Goal: Task Accomplishment & Management: Manage account settings

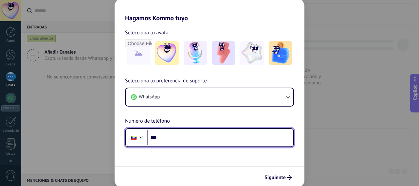
click at [168, 135] on input "***" at bounding box center [220, 137] width 146 height 15
type input "**********"
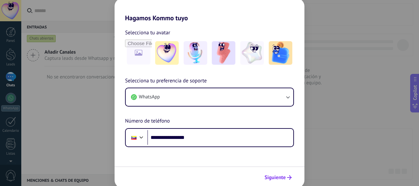
click at [269, 175] on span "Siguiente" at bounding box center [275, 177] width 21 height 5
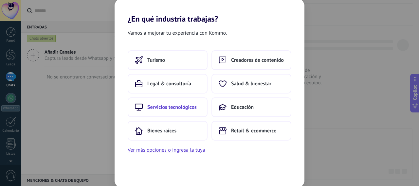
click at [200, 107] on button "Servicios tecnológicos" at bounding box center [168, 108] width 80 height 20
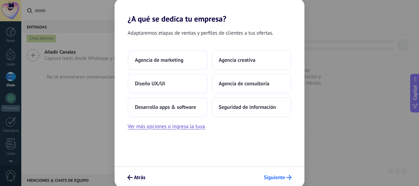
click at [266, 173] on button "Siguiente" at bounding box center [278, 177] width 34 height 11
click at [200, 102] on button "Desarrollo apps & software" at bounding box center [168, 108] width 80 height 20
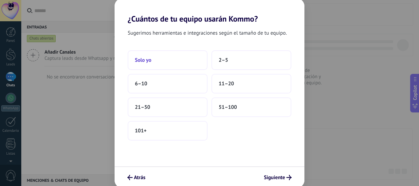
click at [204, 58] on button "Solo yo" at bounding box center [168, 60] width 80 height 20
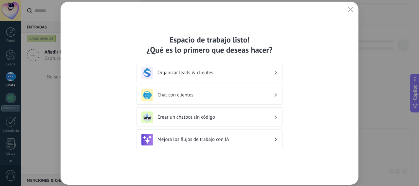
click at [199, 87] on div "Chat con clientes" at bounding box center [210, 95] width 146 height 20
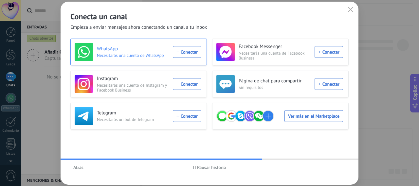
click at [189, 54] on div "WhatsApp Necesitarás una cuenta de WhatsApp Conectar" at bounding box center [138, 52] width 127 height 18
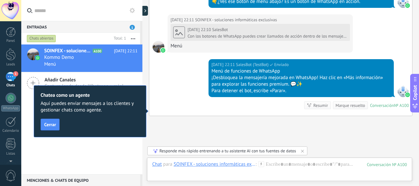
scroll to position [600, 0]
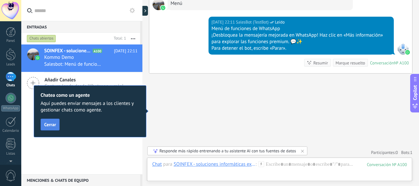
click at [55, 122] on button "Cerrar" at bounding box center [50, 125] width 19 height 12
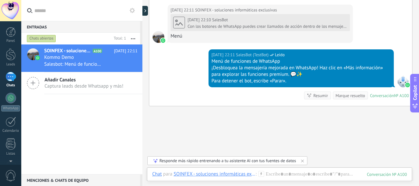
scroll to position [535, 0]
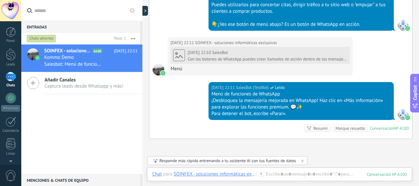
click at [16, 74] on link "1 Chats" at bounding box center [10, 80] width 21 height 16
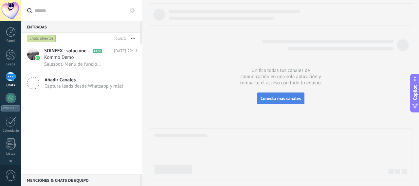
click at [264, 101] on span "Conecta más canales" at bounding box center [281, 99] width 40 height 6
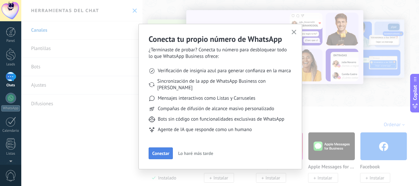
click at [170, 148] on div "Conectar Lo haré más tarde" at bounding box center [220, 154] width 143 height 12
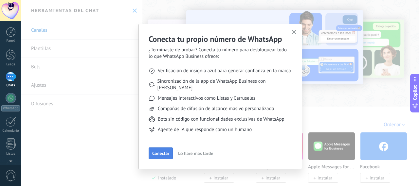
click at [168, 148] on button "Conectar" at bounding box center [161, 154] width 24 height 12
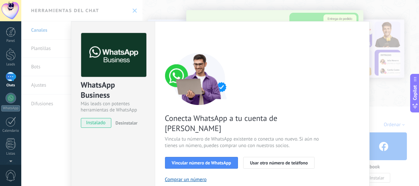
click at [376, 123] on div "WhatsApp Business Más leads con potentes herramientas de WhatsApp instalado Des…" at bounding box center [220, 93] width 398 height 186
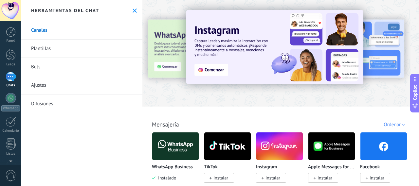
scroll to position [33, 0]
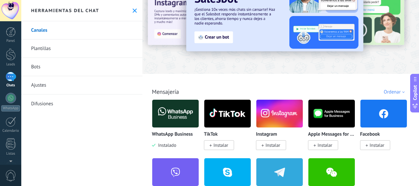
click at [361, 142] on span "Instalar" at bounding box center [375, 145] width 30 height 10
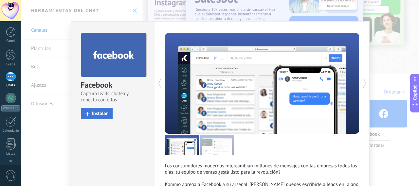
click at [93, 109] on button "Instalar" at bounding box center [97, 113] width 32 height 11
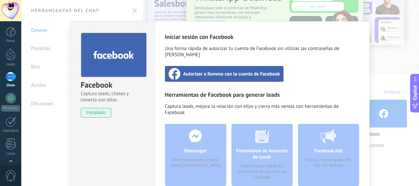
click at [180, 70] on div "Autorizar a Kommo con la cuenta de Facebook" at bounding box center [224, 74] width 119 height 16
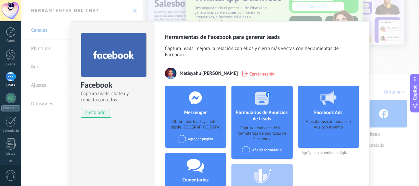
click at [211, 136] on div "Agregar página" at bounding box center [196, 139] width 36 height 8
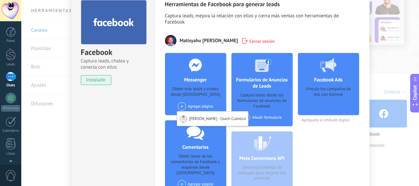
click at [235, 104] on div "Formularios de Anuncios de Leads Captura leads desde los formularios de anuncio…" at bounding box center [261, 89] width 61 height 73
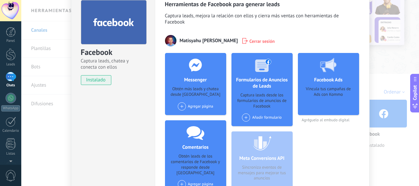
scroll to position [0, 0]
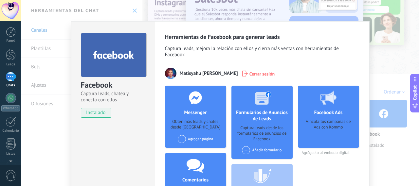
click at [388, 125] on div "Facebook Captura leads, chatea y conecta con ellos instalado Desinstalar Herram…" at bounding box center [220, 93] width 398 height 186
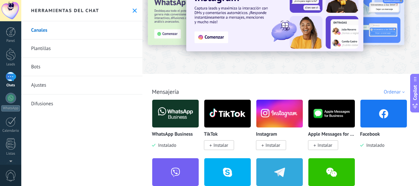
click at [282, 142] on span "Instalar" at bounding box center [271, 145] width 30 height 10
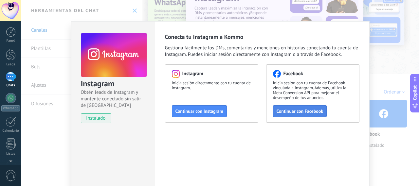
click at [295, 114] on button "Continuar con Facebook" at bounding box center [300, 111] width 54 height 12
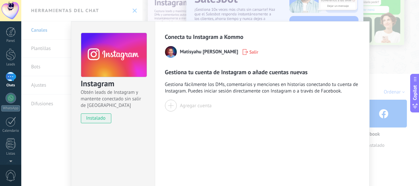
click at [249, 53] on span "Salir" at bounding box center [253, 52] width 9 height 5
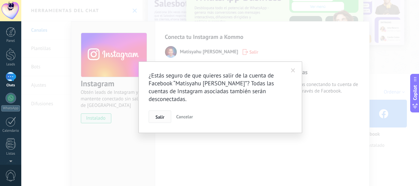
click at [166, 111] on button "Salir" at bounding box center [160, 117] width 23 height 12
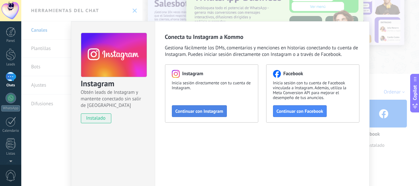
click at [172, 107] on button "Continuar con Instagram" at bounding box center [199, 111] width 55 height 12
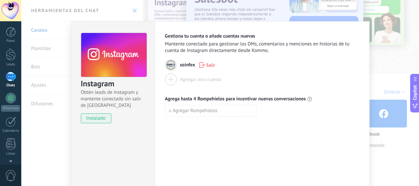
click at [373, 152] on div "Instagram Obtén leads de Instagram y mantente conectado sin salir de Kommo inst…" at bounding box center [220, 93] width 398 height 186
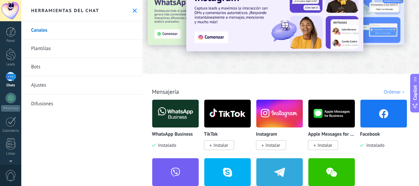
click at [256, 143] on span "Instalar" at bounding box center [271, 145] width 30 height 10
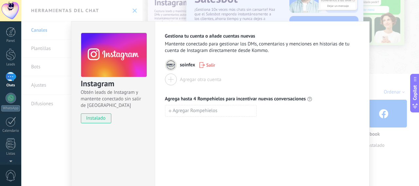
click at [371, 152] on div "Instagram Obtén leads de Instagram y mantente conectado sin salir de Kommo inst…" at bounding box center [220, 93] width 398 height 186
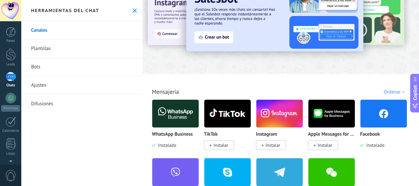
scroll to position [65, 0]
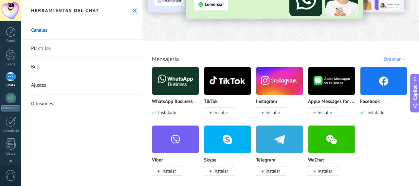
click at [283, 168] on span "Instalar" at bounding box center [271, 171] width 30 height 10
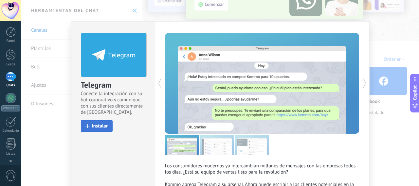
click at [107, 123] on button "Instalar" at bounding box center [97, 125] width 32 height 11
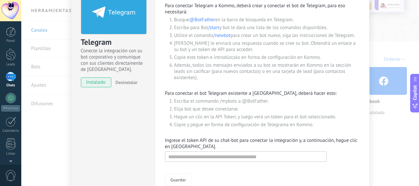
scroll to position [33, 0]
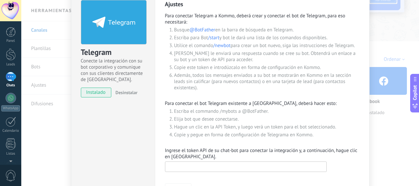
click at [177, 162] on input "text" at bounding box center [246, 167] width 162 height 10
paste input "**********"
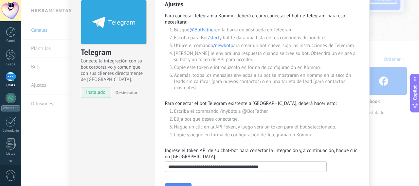
scroll to position [65, 0]
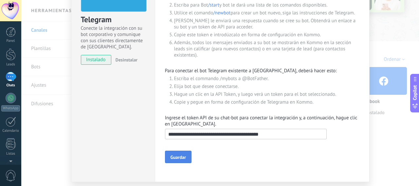
type input "**********"
click at [176, 152] on button "Guardar" at bounding box center [178, 157] width 27 height 12
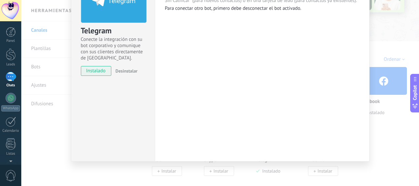
scroll to position [22, 0]
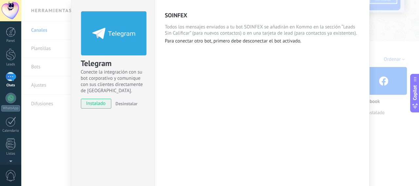
click at [375, 150] on div "Telegram Conecte la integración con su bot corporativo y comunique con sus clie…" at bounding box center [220, 93] width 398 height 186
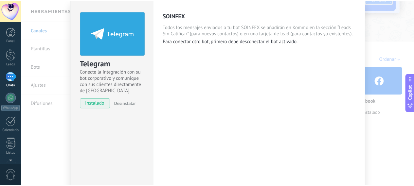
scroll to position [0, 0]
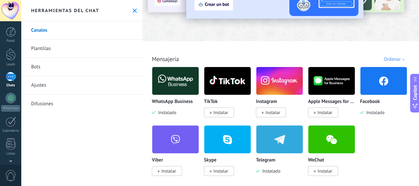
click at [317, 115] on span "Instalar" at bounding box center [323, 113] width 30 height 10
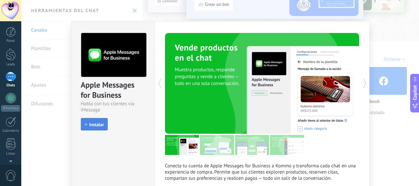
click at [105, 119] on button "Instalar" at bounding box center [94, 124] width 27 height 12
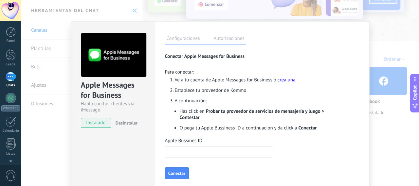
click at [227, 40] on label "Autorizaciones" at bounding box center [229, 39] width 34 height 9
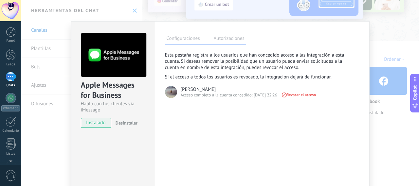
click at [199, 36] on label "Configuraciones" at bounding box center [183, 39] width 37 height 9
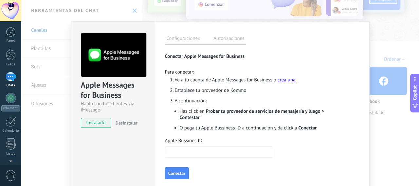
click at [371, 110] on div "Apple Messages for Business Habla con tus clientes vía iMessage instalado Desin…" at bounding box center [220, 93] width 398 height 186
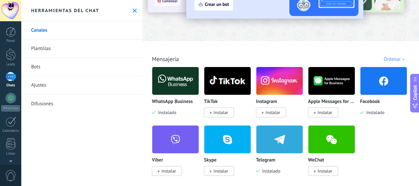
click at [371, 110] on span "Instalado" at bounding box center [374, 113] width 21 height 6
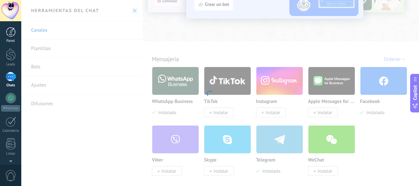
click at [15, 27] on div at bounding box center [11, 32] width 10 height 10
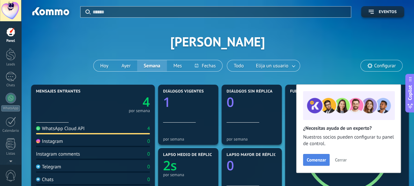
click at [313, 162] on span "Comenzar" at bounding box center [316, 160] width 19 height 5
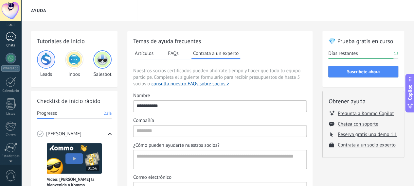
scroll to position [20, 0]
click at [14, 74] on div at bounding box center [11, 78] width 10 height 10
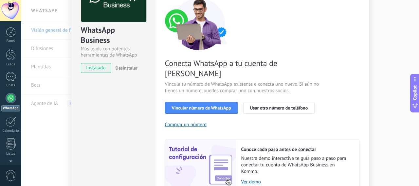
scroll to position [65, 0]
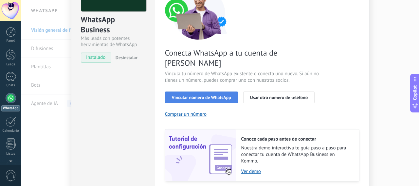
click at [168, 92] on button "Vincular número de WhatsApp" at bounding box center [201, 98] width 73 height 12
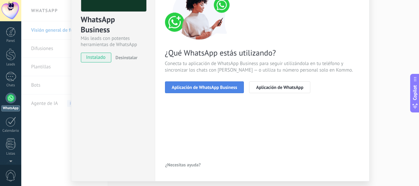
click at [169, 88] on button "Aplicación de WhatsApp Business" at bounding box center [204, 88] width 79 height 12
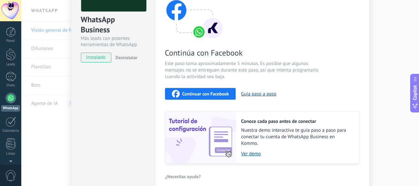
click at [169, 88] on button "Continuar con Facebook" at bounding box center [200, 94] width 71 height 12
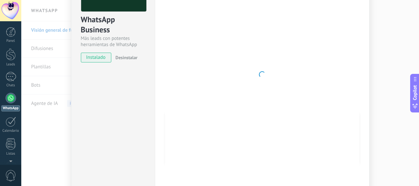
click at [308, 64] on div at bounding box center [262, 75] width 194 height 214
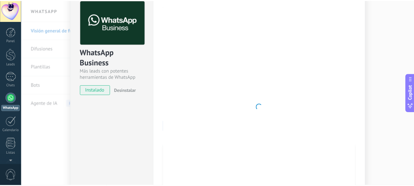
scroll to position [0, 0]
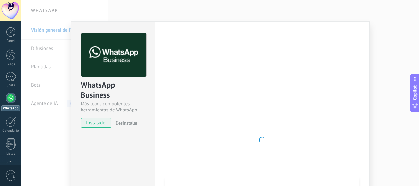
click at [379, 81] on div "WhatsApp Business Más leads con potentes herramientas de WhatsApp instalado Des…" at bounding box center [220, 93] width 398 height 186
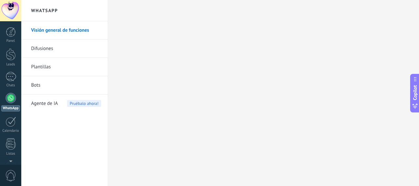
click at [107, 83] on li "Bots" at bounding box center [64, 85] width 86 height 18
click at [104, 82] on li "Bots" at bounding box center [64, 85] width 86 height 18
click at [84, 52] on link "Difusiones" at bounding box center [66, 49] width 70 height 18
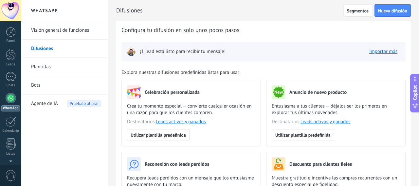
click at [78, 60] on link "Plantillas" at bounding box center [66, 67] width 70 height 18
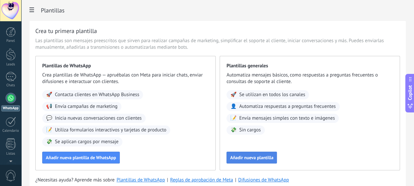
click at [270, 159] on button "Añadir nueva plantilla" at bounding box center [252, 158] width 50 height 12
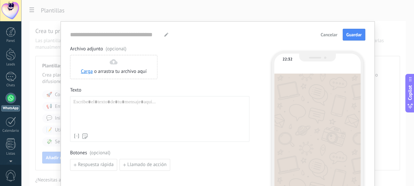
type input "**********"
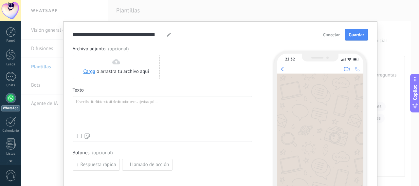
click at [338, 38] on button "Cancelar" at bounding box center [331, 35] width 23 height 10
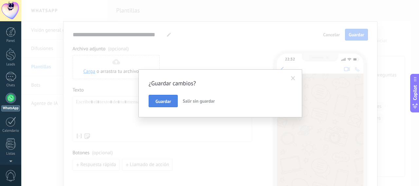
click at [174, 103] on button "Guardar" at bounding box center [163, 101] width 29 height 12
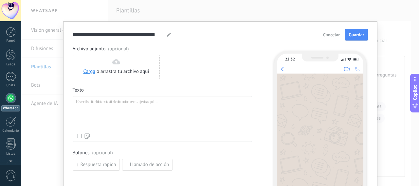
click at [321, 38] on button "Cancelar" at bounding box center [331, 35] width 23 height 10
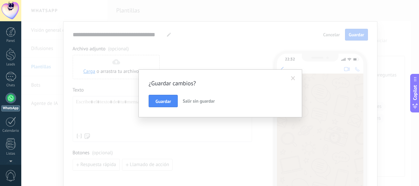
click at [209, 97] on button "Salir sin guardar" at bounding box center [198, 101] width 37 height 12
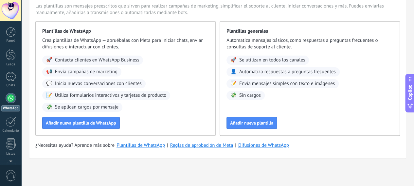
scroll to position [41, 0]
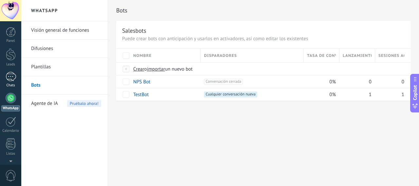
click at [13, 72] on div "1" at bounding box center [11, 76] width 10 height 9
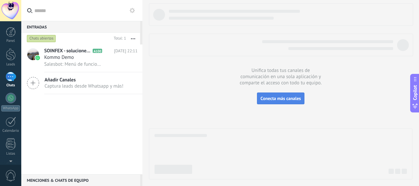
click at [293, 99] on span "Conecta más canales" at bounding box center [281, 99] width 40 height 6
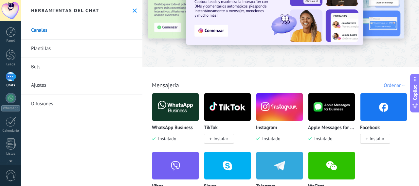
scroll to position [65, 0]
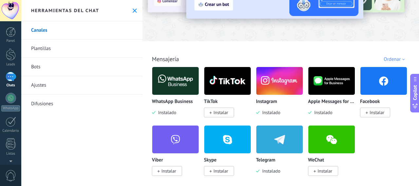
click at [362, 115] on span "Instalar" at bounding box center [375, 113] width 30 height 10
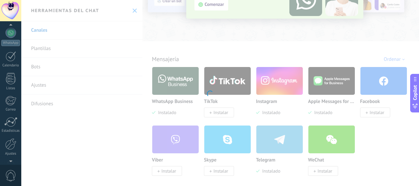
scroll to position [85, 0]
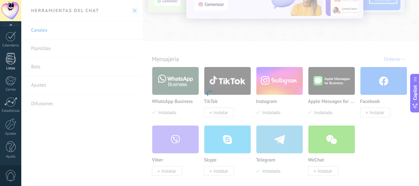
click at [14, 61] on div at bounding box center [11, 58] width 10 height 11
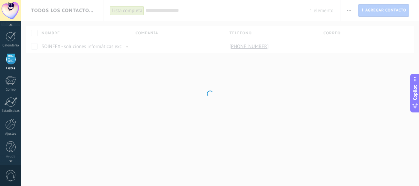
scroll to position [40, 0]
click at [15, 40] on div "1" at bounding box center [11, 36] width 10 height 9
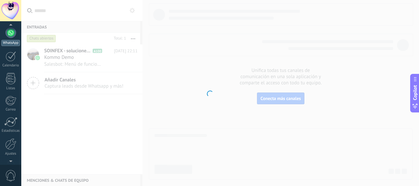
scroll to position [85, 0]
click at [10, 121] on div at bounding box center [10, 124] width 11 height 11
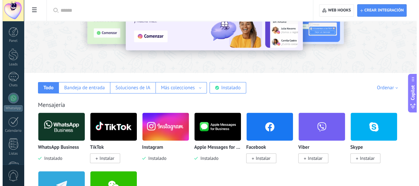
scroll to position [65, 0]
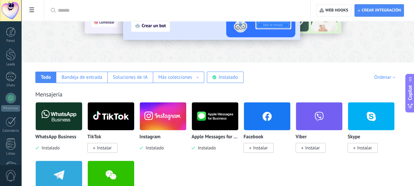
click at [274, 144] on span "Instalar" at bounding box center [259, 148] width 30 height 10
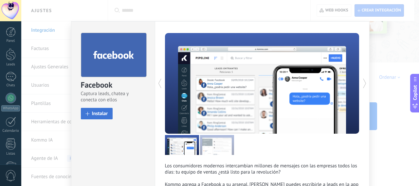
click at [109, 110] on button "Instalar" at bounding box center [97, 113] width 32 height 11
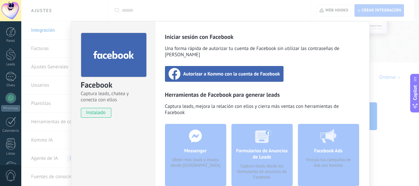
click at [188, 71] on div "Autorizar a Kommo con la cuenta de Facebook" at bounding box center [224, 74] width 119 height 16
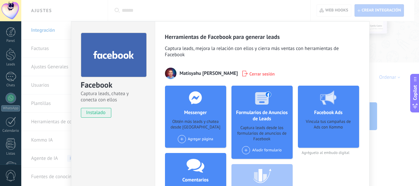
click at [208, 136] on div "Agregar página" at bounding box center [196, 139] width 36 height 8
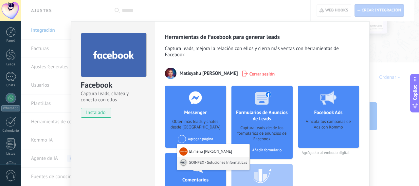
click at [204, 157] on div "SOINFEX - Soluciones Informáticas" at bounding box center [213, 163] width 72 height 13
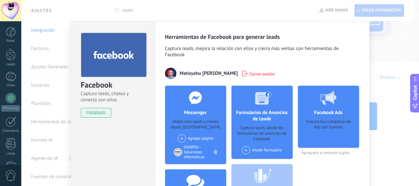
click at [242, 151] on span at bounding box center [246, 150] width 8 height 8
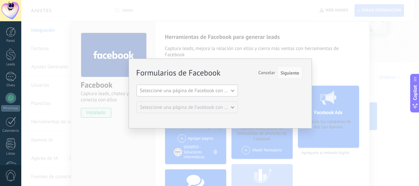
click at [234, 93] on span "Seleccione una página de Facebook con formas" at bounding box center [189, 91] width 99 height 6
click at [222, 97] on li "SOINFEX - Soluciones Informáticas" at bounding box center [185, 101] width 105 height 11
click at [222, 102] on button "Seleccione una página de Facebook con formas" at bounding box center [187, 107] width 101 height 12
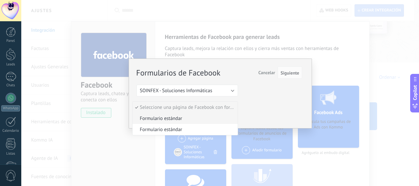
click at [209, 113] on li "Formulario estándar" at bounding box center [185, 118] width 105 height 11
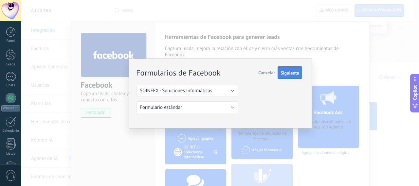
click at [285, 76] on button "Siguiente" at bounding box center [290, 72] width 25 height 12
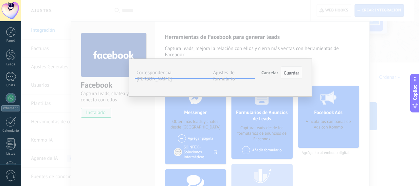
click at [0, 0] on button "Seleccionar campo" at bounding box center [0, 0] width 0 height 0
click at [0, 0] on li "Nombre del contacto (contacto)" at bounding box center [0, 0] width 0 height 0
click at [0, 0] on span "Seleccionar campo" at bounding box center [0, 0] width 0 height 0
click at [0, 0] on li "Teléfono (contacto)" at bounding box center [0, 0] width 0 height 0
click at [0, 0] on span "Seleccionar campo" at bounding box center [0, 0] width 0 height 0
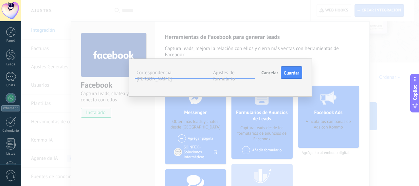
click at [0, 0] on span "Correo (contacto)" at bounding box center [0, 0] width 0 height 0
click at [0, 0] on button "Seleccionar campo" at bounding box center [0, 0] width 0 height 0
click at [0, 0] on li "Nota (lead)" at bounding box center [0, 0] width 0 height 0
click at [286, 73] on span "Guardar" at bounding box center [291, 73] width 15 height 5
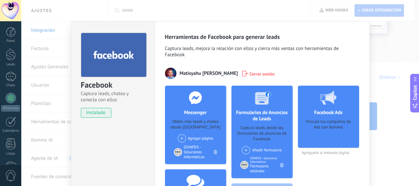
click at [305, 110] on div "Facebook Ads Vincula tus campañas de Ads con Kommo" at bounding box center [328, 117] width 61 height 62
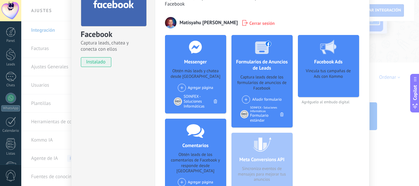
scroll to position [18, 0]
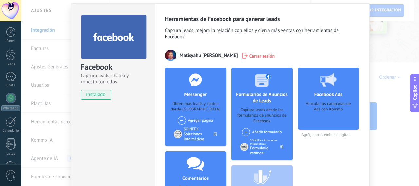
click at [375, 115] on div "Facebook Captura leads, chatea y conecta con ellos instalado Desinstalar Herram…" at bounding box center [220, 93] width 398 height 186
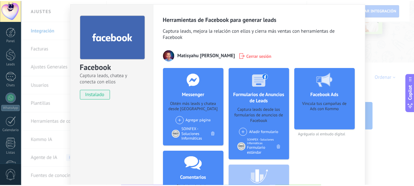
scroll to position [0, 0]
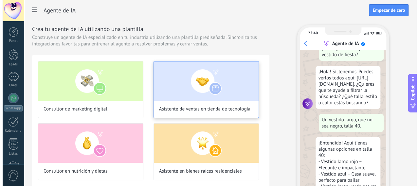
scroll to position [22, 0]
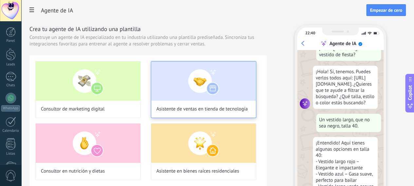
click at [231, 113] on span "Asistente de ventas en tienda de tecnología" at bounding box center [201, 109] width 91 height 7
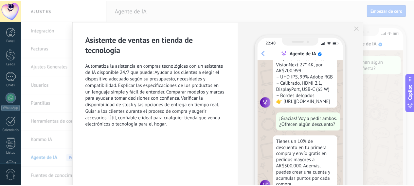
scroll to position [198, 0]
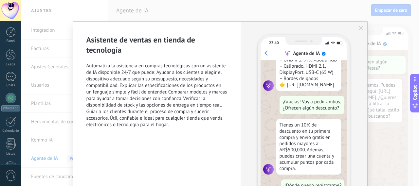
click at [362, 29] on icon "button" at bounding box center [360, 28] width 5 height 5
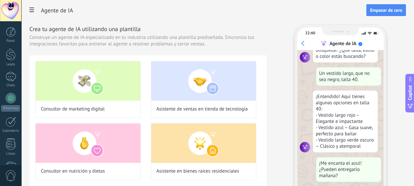
scroll to position [69, 0]
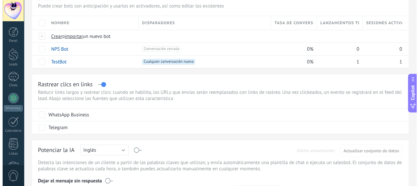
scroll to position [65, 0]
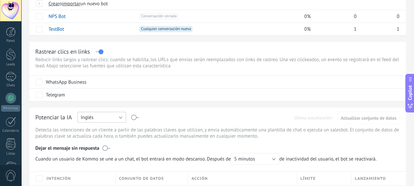
click at [94, 118] on span "Inglés" at bounding box center [87, 118] width 13 height 6
click at [124, 138] on span "Español" at bounding box center [99, 140] width 50 height 6
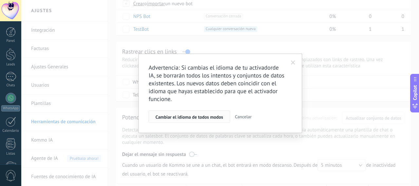
click at [179, 120] on button "Cambiar el idioma de todos modos" at bounding box center [190, 117] width 82 height 12
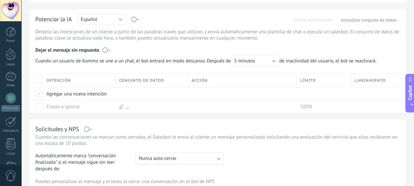
scroll to position [196, 0]
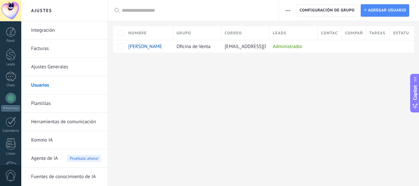
click at [89, 52] on link "Facturas" at bounding box center [66, 49] width 70 height 18
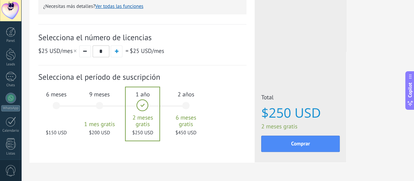
scroll to position [229, 0]
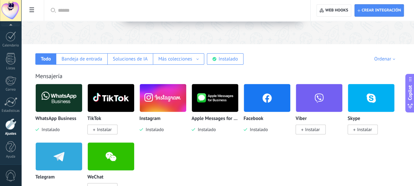
scroll to position [98, 0]
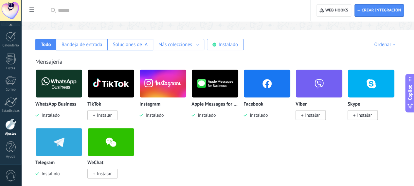
click at [118, 112] on span "Instalar" at bounding box center [102, 115] width 30 height 10
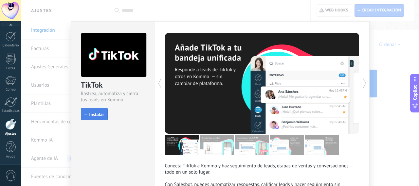
click at [104, 111] on button "Instalar" at bounding box center [94, 114] width 27 height 12
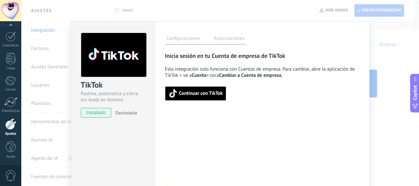
click at [170, 97] on icon "button" at bounding box center [173, 93] width 7 height 8
click at [226, 39] on label "Autorizaciones" at bounding box center [229, 39] width 34 height 9
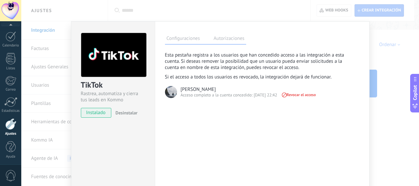
click at [198, 39] on label "Configuraciones" at bounding box center [183, 39] width 37 height 9
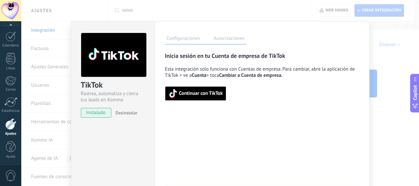
click at [381, 63] on div "TikTok Rastrea, automatiza y cierra tus leads en Kommo instalado Desinstalar Co…" at bounding box center [220, 93] width 398 height 186
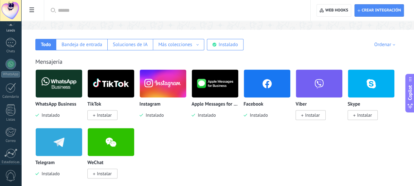
scroll to position [32, 0]
click at [13, 40] on div at bounding box center [11, 44] width 10 height 9
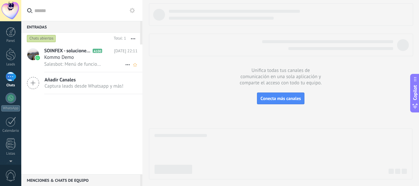
click at [41, 49] on div at bounding box center [32, 58] width 23 height 27
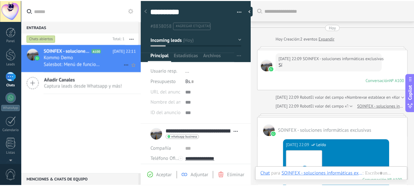
scroll to position [625, 0]
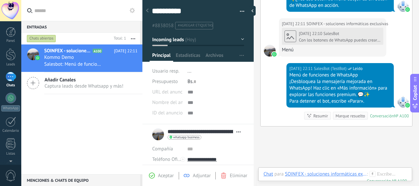
click at [155, 132] on div "**********" at bounding box center [198, 134] width 92 height 16
click at [12, 58] on div at bounding box center [11, 54] width 10 height 12
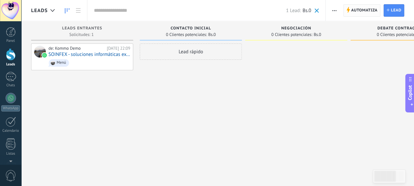
click at [347, 11] on icon at bounding box center [348, 10] width 4 height 6
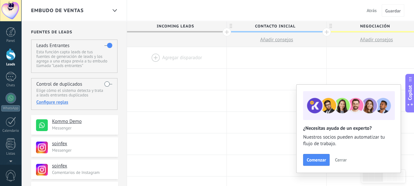
click at [332, 157] on button "Cerrar" at bounding box center [341, 160] width 18 height 10
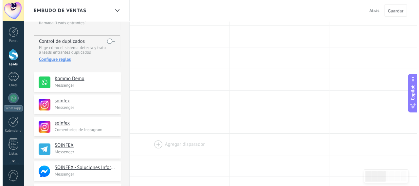
scroll to position [33, 0]
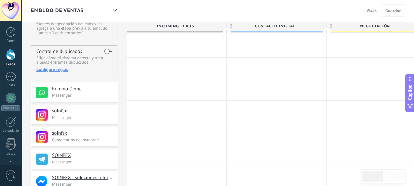
click at [108, 90] on h4 "Kommo Demo" at bounding box center [82, 89] width 61 height 7
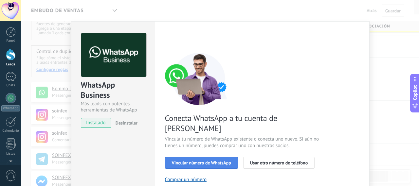
click at [201, 157] on button "Vincular número de WhatsApp" at bounding box center [201, 163] width 73 height 12
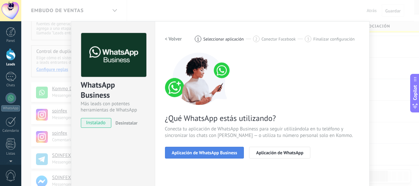
click at [201, 147] on button "Aplicación de WhatsApp Business" at bounding box center [204, 153] width 79 height 12
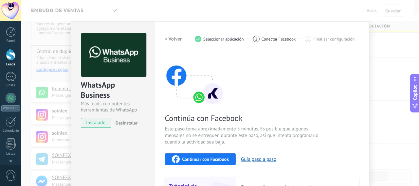
click at [195, 154] on div "Continuar con Facebook Guía paso a paso" at bounding box center [262, 160] width 194 height 12
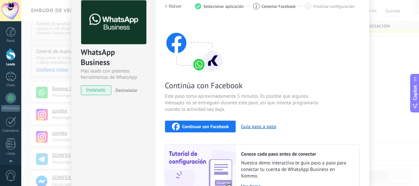
click at [197, 129] on span "Continuar con Facebook" at bounding box center [205, 126] width 47 height 5
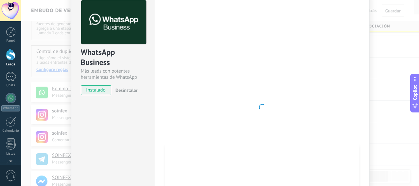
click at [379, 61] on div "WhatsApp Business Más leads con potentes herramientas de WhatsApp instalado Des…" at bounding box center [220, 93] width 398 height 186
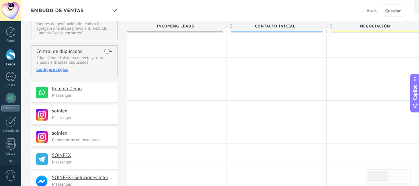
scroll to position [0, 0]
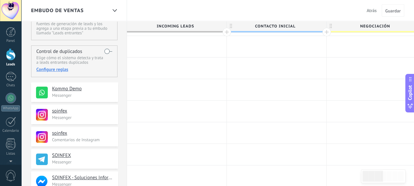
click at [99, 92] on h4 "Kommo Demo" at bounding box center [82, 89] width 61 height 7
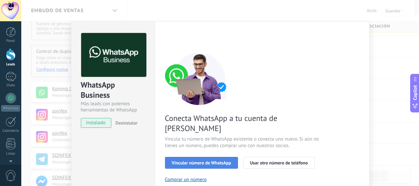
click at [170, 157] on button "Vincular número de WhatsApp" at bounding box center [201, 163] width 73 height 12
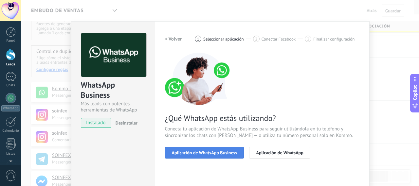
click at [171, 148] on button "Aplicación de WhatsApp Business" at bounding box center [204, 153] width 79 height 12
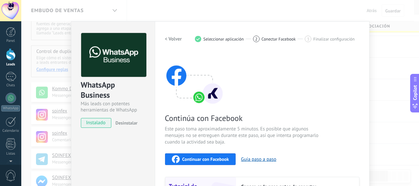
click at [172, 154] on button "Continuar con Facebook" at bounding box center [200, 160] width 71 height 12
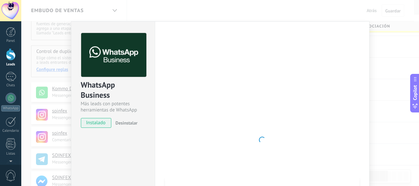
click at [117, 123] on span "Desinstalar" at bounding box center [127, 123] width 22 height 6
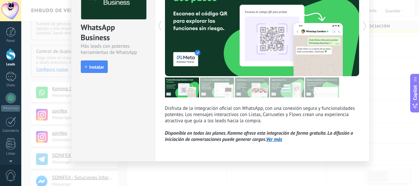
scroll to position [25, 0]
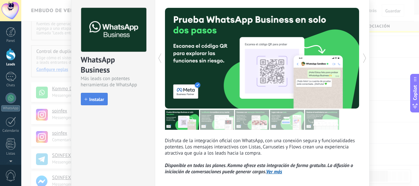
click at [105, 95] on button "Instalar" at bounding box center [94, 99] width 27 height 12
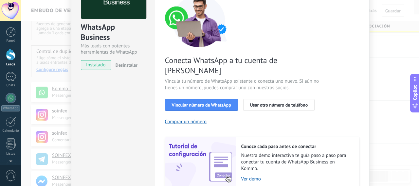
scroll to position [91, 0]
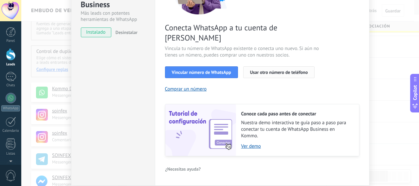
click at [261, 70] on span "Usar otro número de teléfono" at bounding box center [279, 72] width 58 height 5
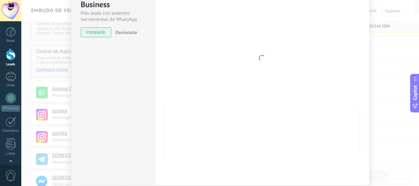
click at [372, 47] on div "WhatsApp Business Más leads con potentes herramientas de WhatsApp instalado Des…" at bounding box center [220, 93] width 398 height 186
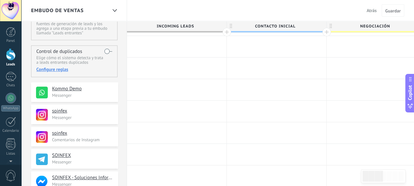
click at [113, 83] on div "Kommo Demo Messenger" at bounding box center [74, 92] width 87 height 20
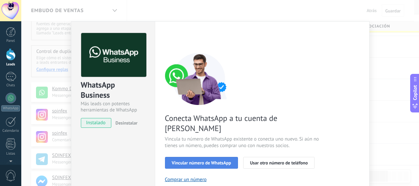
click at [198, 157] on button "Vincular número de WhatsApp" at bounding box center [201, 163] width 73 height 12
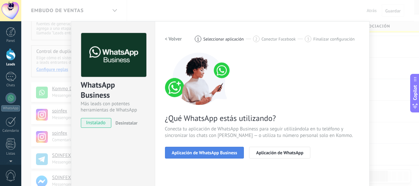
click at [198, 147] on button "Aplicación de WhatsApp Business" at bounding box center [204, 153] width 79 height 12
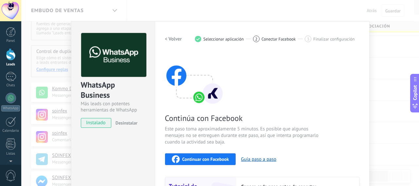
click at [200, 155] on button "Continuar con Facebook" at bounding box center [200, 160] width 71 height 12
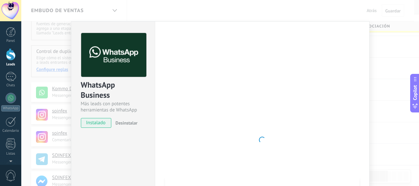
click at [136, 121] on span "Desinstalar" at bounding box center [127, 123] width 22 height 6
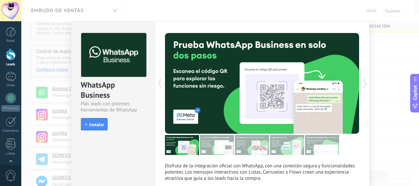
click at [374, 90] on div "WhatsApp Business Más leads con potentes herramientas de WhatsApp install Insta…" at bounding box center [220, 93] width 398 height 186
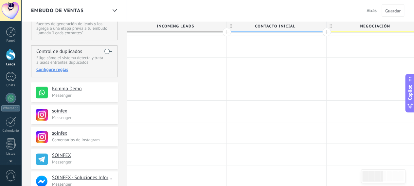
click at [116, 94] on div "Kommo Demo Messenger" at bounding box center [74, 92] width 87 height 20
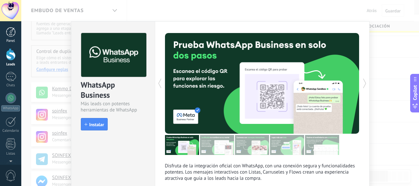
click at [13, 36] on div at bounding box center [11, 32] width 10 height 10
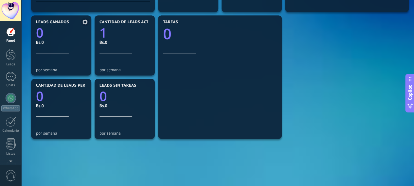
scroll to position [229, 0]
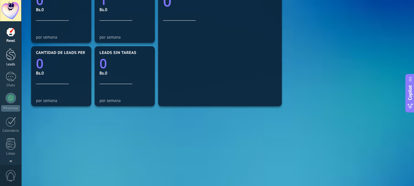
click at [15, 49] on div at bounding box center [11, 54] width 10 height 12
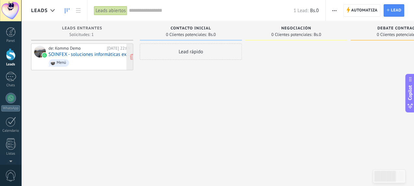
click at [51, 47] on div "de: Kommo Demo" at bounding box center [76, 48] width 56 height 5
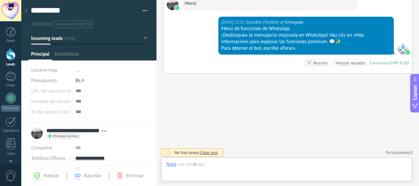
scroll to position [10, 0]
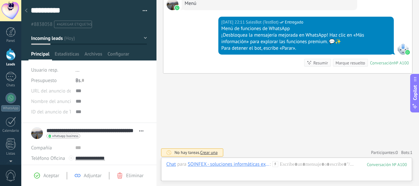
click at [44, 174] on span "Aceptar" at bounding box center [51, 176] width 16 height 6
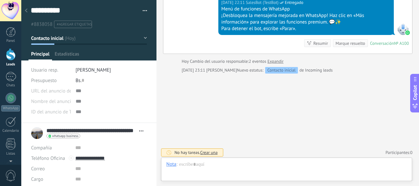
scroll to position [10, 0]
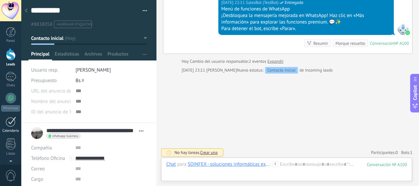
click at [18, 120] on link "Calendario" at bounding box center [10, 125] width 21 height 16
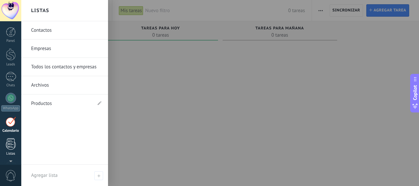
click at [12, 139] on div at bounding box center [11, 143] width 10 height 11
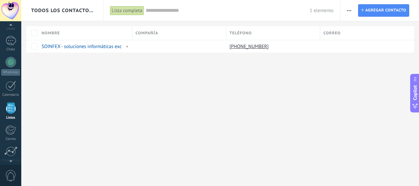
scroll to position [40, 0]
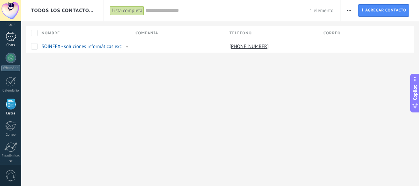
click at [18, 40] on link "Chats" at bounding box center [10, 40] width 21 height 16
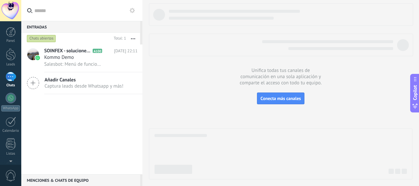
click at [34, 78] on icon at bounding box center [33, 83] width 12 height 12
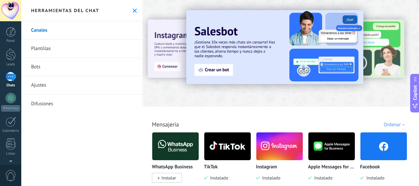
click at [37, 98] on link "Difusiones" at bounding box center [81, 104] width 121 height 18
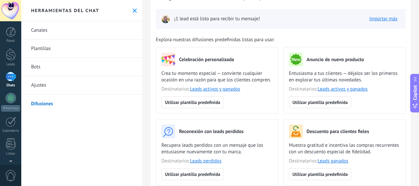
scroll to position [65, 0]
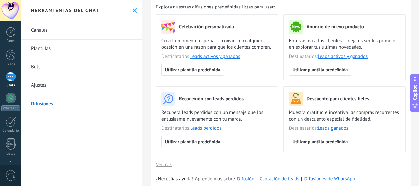
click at [137, 82] on link "Ajustes" at bounding box center [81, 85] width 121 height 18
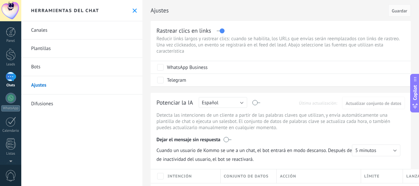
click at [118, 33] on link "Canales" at bounding box center [81, 30] width 121 height 18
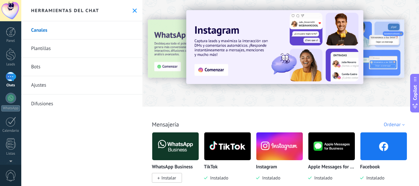
click at [153, 42] on div at bounding box center [120, 53] width 143 height 59
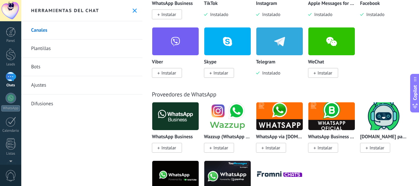
scroll to position [196, 0]
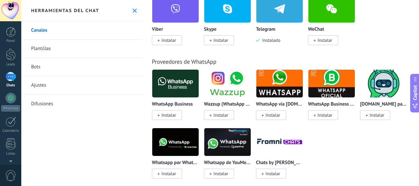
click at [208, 114] on span "Instalar" at bounding box center [219, 115] width 30 height 10
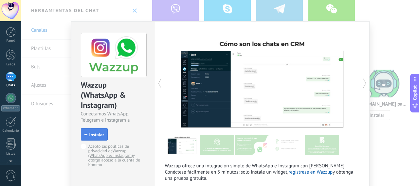
click at [89, 136] on span "Instalar" at bounding box center [96, 135] width 15 height 5
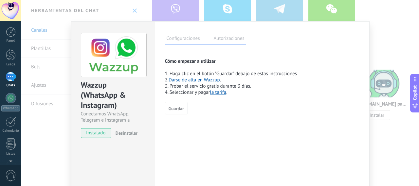
click at [173, 80] on link "Darse de alta en Wazzup" at bounding box center [194, 80] width 51 height 6
click at [121, 131] on span "Desinstalar" at bounding box center [127, 133] width 22 height 6
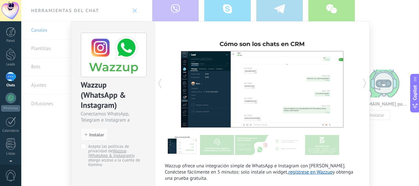
click at [370, 159] on div "Wazzup (WhatsApp & Instagram) Conectamos WhatsApp, Telegram e Instagram a Kommo…" at bounding box center [220, 93] width 398 height 186
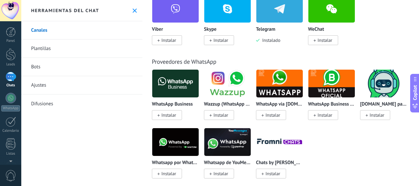
click at [176, 117] on span "Instalar" at bounding box center [167, 115] width 30 height 10
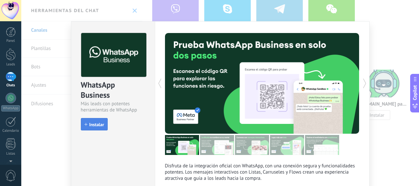
click at [105, 119] on button "Instalar" at bounding box center [94, 124] width 27 height 12
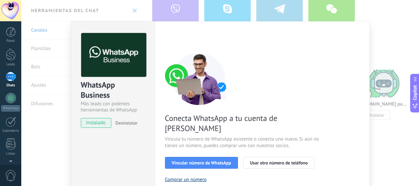
click at [175, 177] on button "Comprar un número" at bounding box center [186, 180] width 42 height 6
click at [190, 157] on button "Vincular número de WhatsApp" at bounding box center [201, 163] width 73 height 12
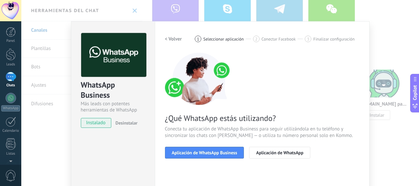
click at [190, 148] on button "Aplicación de WhatsApp Business" at bounding box center [204, 153] width 79 height 12
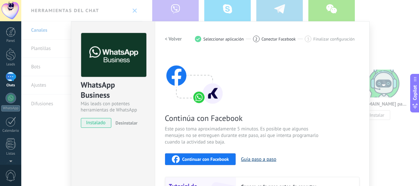
click at [241, 160] on button "Guía paso a paso" at bounding box center [258, 159] width 35 height 6
click at [197, 156] on div "Continuar con Facebook" at bounding box center [200, 160] width 57 height 8
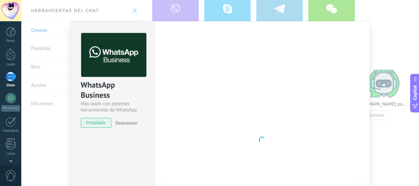
click at [113, 119] on button "Desinstalar" at bounding box center [125, 123] width 25 height 10
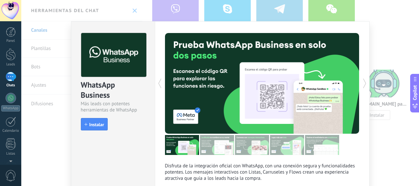
click at [53, 70] on div "WhatsApp Business Más leads con potentes herramientas de WhatsApp install Insta…" at bounding box center [220, 93] width 398 height 186
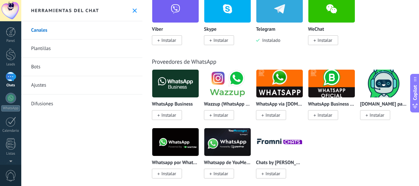
click at [53, 70] on link "Bots" at bounding box center [81, 67] width 121 height 18
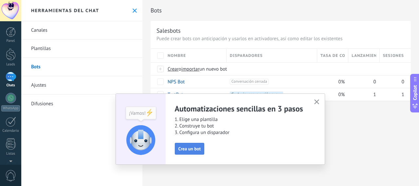
click at [178, 149] on button "Crea un bot" at bounding box center [190, 149] width 30 height 12
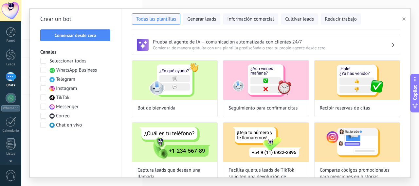
click at [46, 60] on span at bounding box center [43, 61] width 6 height 6
click at [66, 39] on button "Comenzar desde cero" at bounding box center [75, 35] width 70 height 12
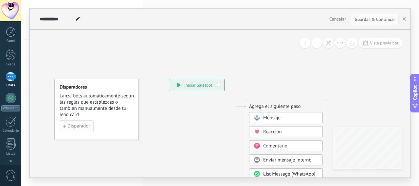
click at [90, 124] on button "Disparador" at bounding box center [77, 126] width 34 height 12
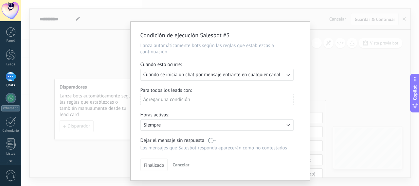
click at [184, 77] on span "Cuando se inicia un chat por mensaje entrante en cualquier canal" at bounding box center [211, 75] width 137 height 6
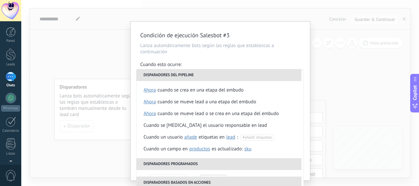
click at [123, 55] on div "Condición de ejecución Salesbot #3 Lanza automáticamente bots según las reglas …" at bounding box center [220, 93] width 398 height 186
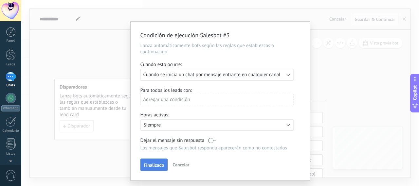
click at [151, 160] on button "Finalizado" at bounding box center [153, 165] width 27 height 12
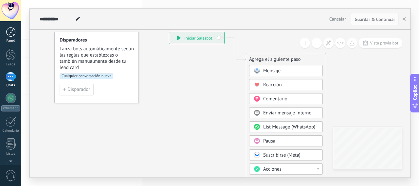
click at [16, 37] on link "Panel" at bounding box center [10, 35] width 21 height 16
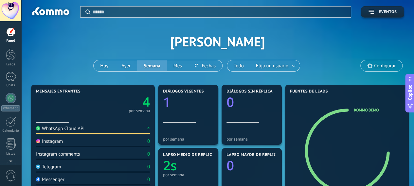
click at [363, 66] on span "Configurar" at bounding box center [382, 65] width 42 height 11
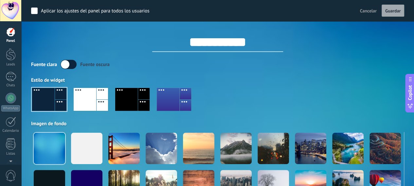
click at [75, 63] on label at bounding box center [69, 64] width 16 height 9
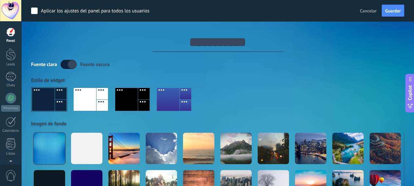
click at [60, 88] on div at bounding box center [49, 99] width 34 height 23
click at [160, 99] on div at bounding box center [168, 99] width 23 height 23
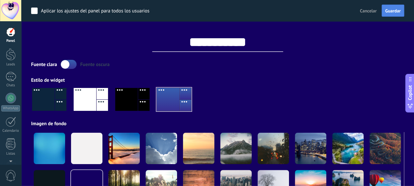
click at [386, 13] on span "Guardar" at bounding box center [392, 11] width 15 height 5
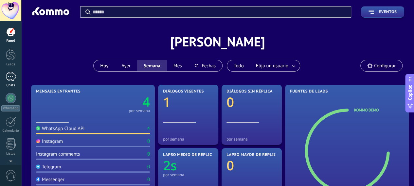
click at [16, 79] on div at bounding box center [11, 76] width 10 height 9
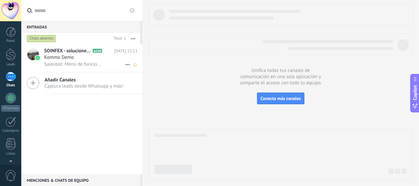
click at [46, 64] on span "Salesbot: Menú de funciones de WhatsApp ¡Desbloquea la mensajería mejorada en W…" at bounding box center [72, 64] width 57 height 6
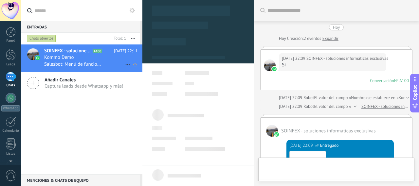
scroll to position [625, 0]
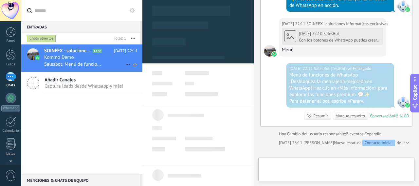
type textarea "**********"
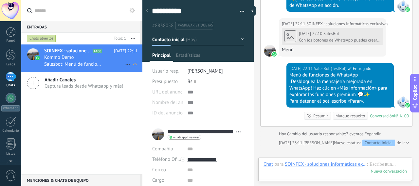
scroll to position [10, 0]
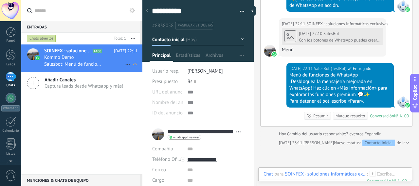
click at [49, 59] on span "Kommo Demo" at bounding box center [59, 57] width 30 height 7
click at [124, 66] on icon at bounding box center [128, 65] width 8 height 8
click at [16, 36] on link "Panel" at bounding box center [10, 35] width 21 height 16
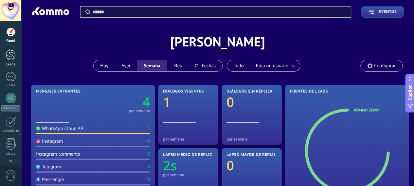
click at [16, 48] on link "Leads" at bounding box center [10, 57] width 21 height 18
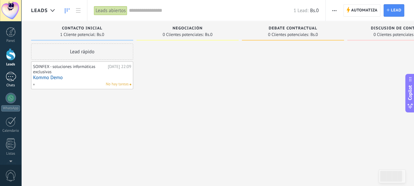
click at [10, 73] on div at bounding box center [11, 76] width 10 height 9
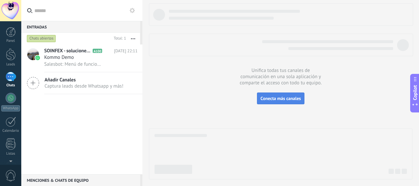
click at [257, 99] on button "Conecta más canales" at bounding box center [280, 99] width 47 height 12
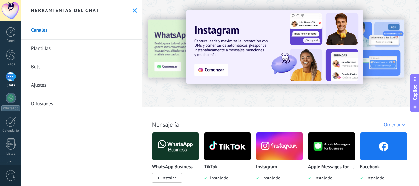
click at [218, 73] on img at bounding box center [274, 47] width 177 height 74
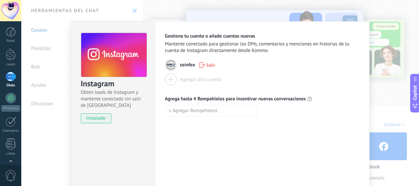
click at [370, 114] on div "Instagram Obtén leads de Instagram y mantente conectado sin salir de Kommo inst…" at bounding box center [220, 93] width 398 height 186
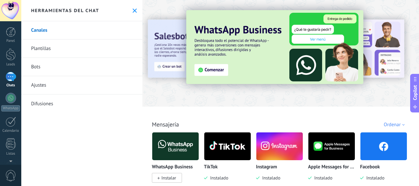
click at [105, 52] on link "Plantillas" at bounding box center [81, 49] width 121 height 18
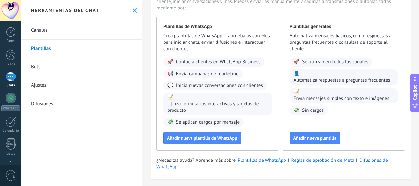
scroll to position [53, 0]
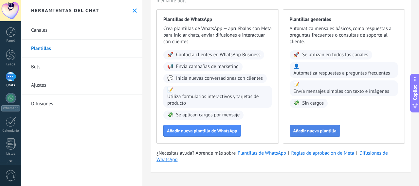
click at [290, 127] on button "Añadir nueva plantilla" at bounding box center [315, 131] width 50 height 12
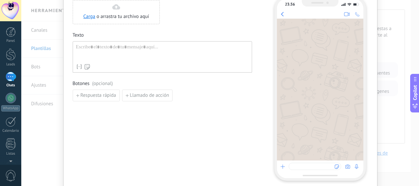
scroll to position [65, 0]
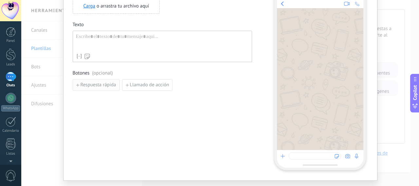
click at [113, 82] on button "Respuesta rápida" at bounding box center [96, 85] width 47 height 12
click at [160, 83] on button "button" at bounding box center [162, 85] width 5 height 10
click at [89, 8] on link "Carga" at bounding box center [89, 6] width 12 height 6
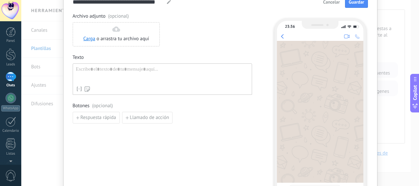
click at [325, 6] on button "Cancelar" at bounding box center [331, 2] width 23 height 10
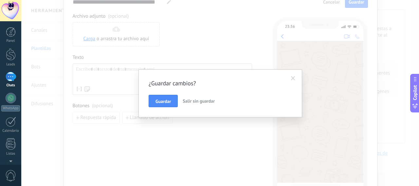
click at [196, 95] on button "Salir sin guardar" at bounding box center [198, 101] width 37 height 12
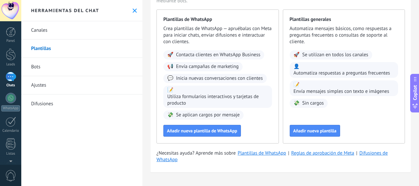
scroll to position [0, 0]
click at [119, 72] on link "Bots" at bounding box center [81, 67] width 121 height 18
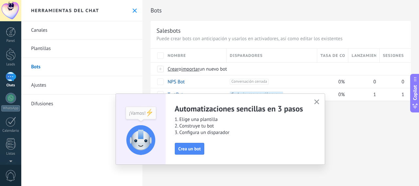
click at [313, 99] on button "button" at bounding box center [317, 102] width 8 height 9
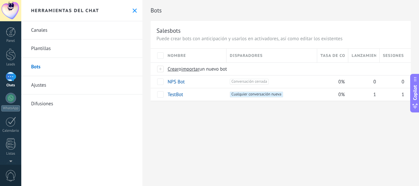
click at [101, 35] on link "Canales" at bounding box center [81, 30] width 121 height 18
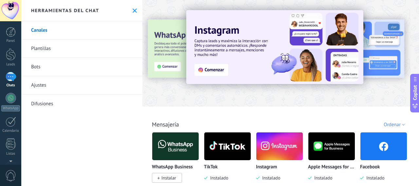
click at [79, 79] on link "Ajustes" at bounding box center [81, 85] width 121 height 18
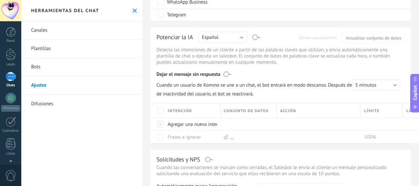
scroll to position [98, 0]
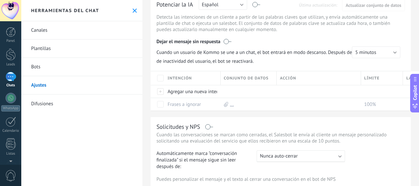
click at [82, 99] on link "Difusiones" at bounding box center [81, 104] width 121 height 18
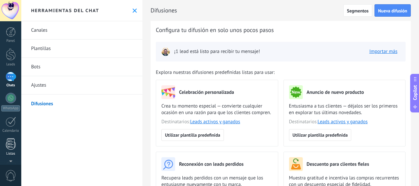
click at [8, 139] on div at bounding box center [11, 143] width 10 height 11
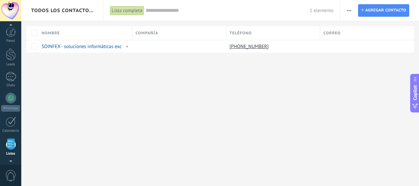
scroll to position [40, 0]
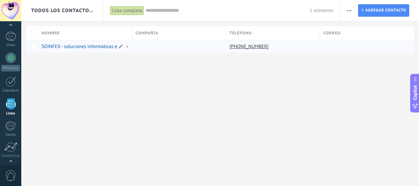
click at [70, 48] on link "SOINFEX - soluciones informáticas exclusivas" at bounding box center [89, 47] width 95 height 6
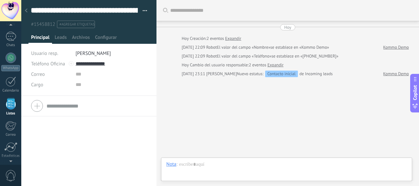
scroll to position [5, 0]
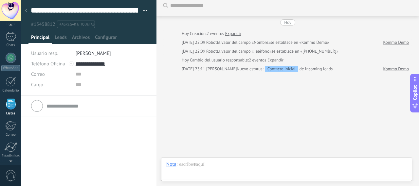
click at [141, 13] on button "button" at bounding box center [142, 11] width 9 height 10
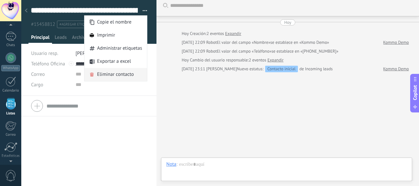
click at [124, 74] on span "Eliminar contacto" at bounding box center [115, 74] width 37 height 13
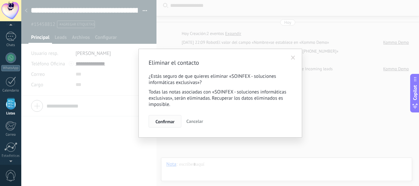
click at [158, 116] on button "Confirmar" at bounding box center [165, 121] width 33 height 12
